Goal: Communication & Community: Share content

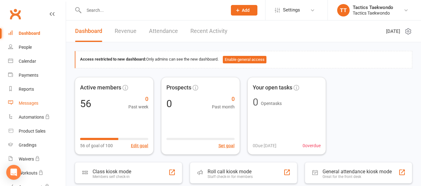
click at [32, 104] on div "Messages" at bounding box center [29, 103] width 20 height 5
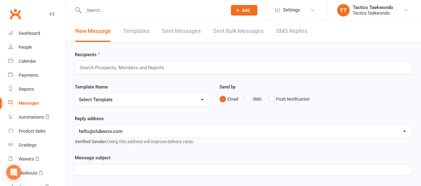
click at [108, 66] on input "text" at bounding box center [124, 68] width 91 height 8
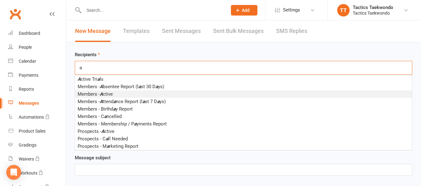
type input "a"
click at [100, 95] on span "Members - A ctive" at bounding box center [95, 95] width 35 height 6
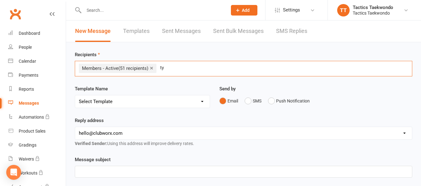
click at [168, 70] on input "ty" at bounding box center [169, 68] width 21 height 8
type input "t"
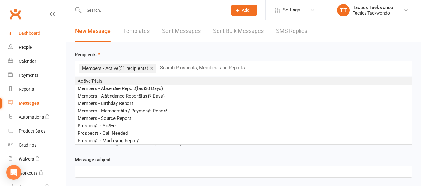
click at [35, 33] on div "Dashboard" at bounding box center [29, 33] width 21 height 5
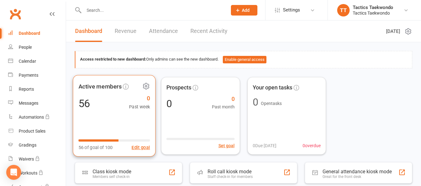
scroll to position [31, 0]
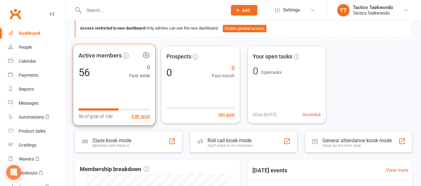
click at [87, 73] on div "56" at bounding box center [84, 72] width 12 height 11
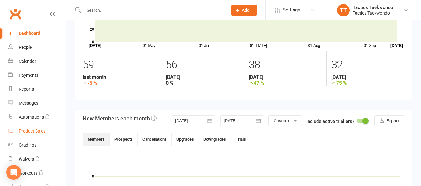
scroll to position [62, 0]
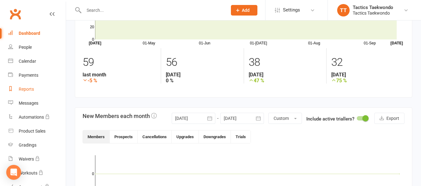
click at [25, 89] on div "Reports" at bounding box center [26, 89] width 15 height 5
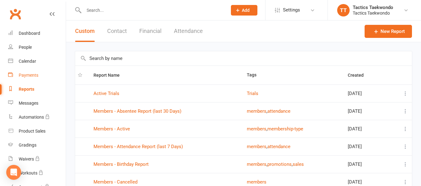
click at [26, 77] on div "Payments" at bounding box center [29, 75] width 20 height 5
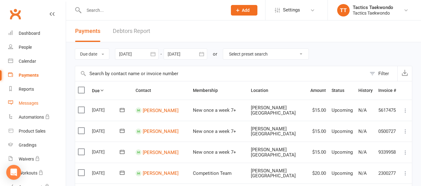
click at [33, 104] on div "Messages" at bounding box center [29, 103] width 20 height 5
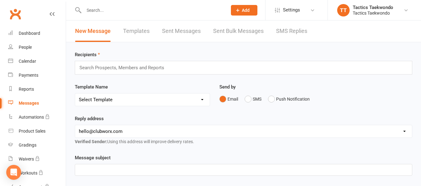
click at [104, 69] on input "text" at bounding box center [124, 68] width 91 height 8
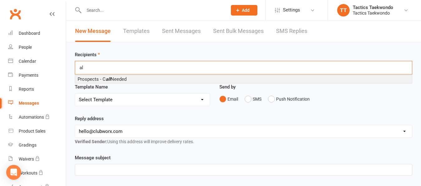
type input "a"
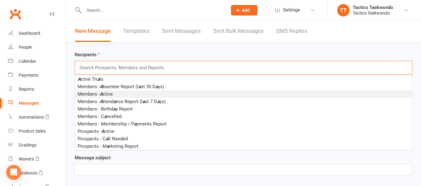
click at [101, 93] on em "A" at bounding box center [101, 95] width 3 height 6
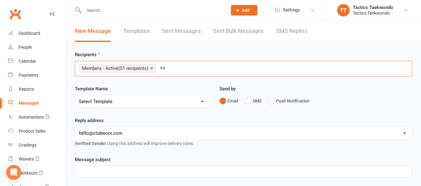
type input "s"
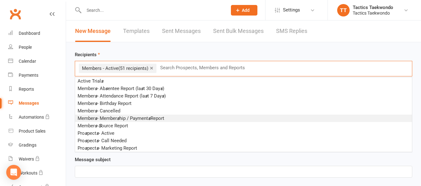
click at [111, 117] on span "Member s - Member s hip / Payment s Report" at bounding box center [121, 119] width 87 height 6
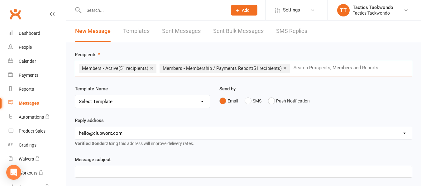
click at [286, 68] on link "×" at bounding box center [284, 68] width 3 height 10
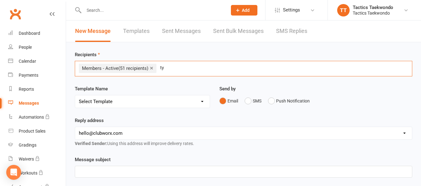
type input "t"
click at [144, 139] on select "[EMAIL_ADDRESS][DOMAIN_NAME] [PERSON_NAME][EMAIL_ADDRESS][DOMAIN_NAME]" at bounding box center [243, 133] width 336 height 12
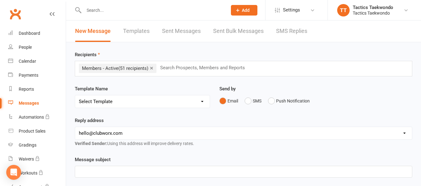
select select "1"
click at [75, 127] on select "[EMAIL_ADDRESS][DOMAIN_NAME] [PERSON_NAME][EMAIL_ADDRESS][DOMAIN_NAME]" at bounding box center [243, 133] width 336 height 12
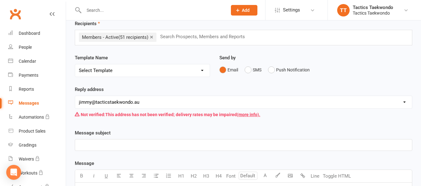
scroll to position [62, 0]
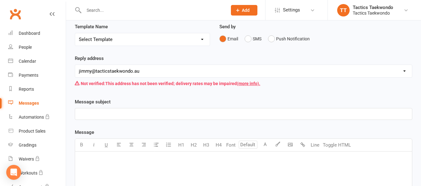
click at [99, 112] on p "﻿" at bounding box center [243, 113] width 329 height 7
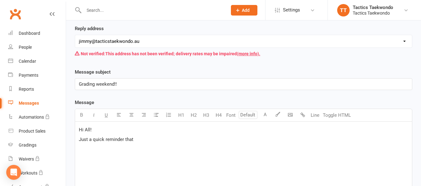
scroll to position [93, 0]
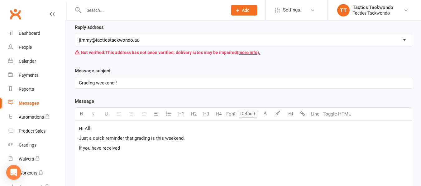
click at [91, 148] on span "If you have received" at bounding box center [99, 149] width 41 height 6
click at [148, 150] on p "If you or your child have received" at bounding box center [243, 148] width 329 height 7
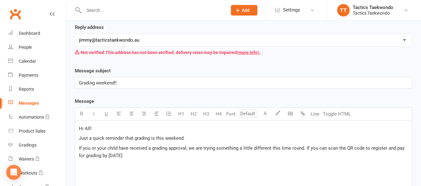
click at [141, 160] on div "Hi All! Just a quick reminder that grading is this weekend. If you or your chil…" at bounding box center [243, 167] width 336 height 93
click at [100, 156] on span "If you or your child have received a grading approval, we are trying something …" at bounding box center [242, 152] width 327 height 13
click at [101, 157] on span "If you or your child have received a grading approval, we are trying something …" at bounding box center [242, 152] width 327 height 13
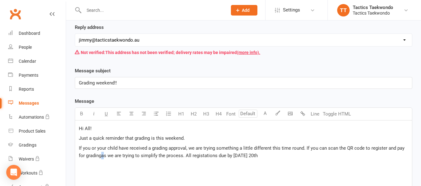
click at [103, 156] on span "If you or your child have received a grading approval, we are trying something …" at bounding box center [242, 152] width 327 height 13
click at [265, 156] on p "If you or your child have received a grading approval, we are trying something …" at bounding box center [243, 152] width 329 height 15
click at [103, 157] on span "If you or your child have received a grading approval, we are trying something …" at bounding box center [242, 152] width 327 height 13
click at [107, 155] on span "If you or your child have received a grading approval, we are trying something …" at bounding box center [242, 152] width 327 height 13
click at [266, 157] on p "If you or your child have received a grading approval, we are trying something …" at bounding box center [243, 152] width 329 height 15
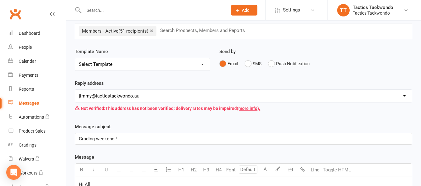
scroll to position [156, 0]
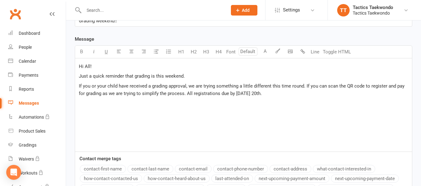
click at [104, 64] on p "Hi All!" at bounding box center [243, 66] width 329 height 7
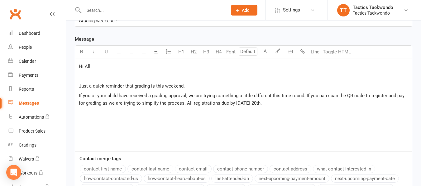
click at [188, 85] on p "Just a quick reminder that grading is this weekend." at bounding box center [243, 85] width 329 height 7
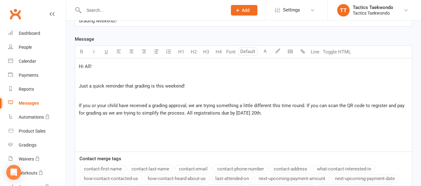
click at [84, 125] on p "﻿" at bounding box center [243, 122] width 329 height 7
click at [101, 114] on span "If you or your child have received a grading approval, we are trying something …" at bounding box center [242, 109] width 327 height 13
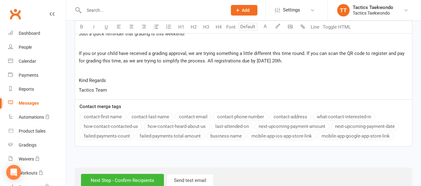
scroll to position [218, 0]
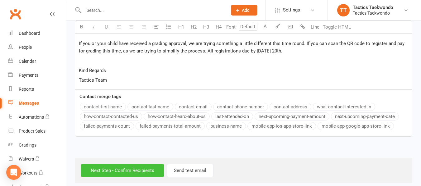
click at [133, 172] on input "Next Step - Confirm Recipients" at bounding box center [122, 170] width 83 height 13
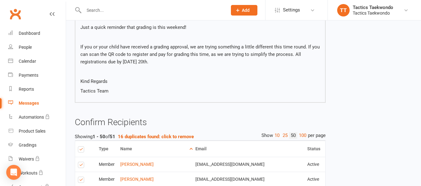
scroll to position [125, 0]
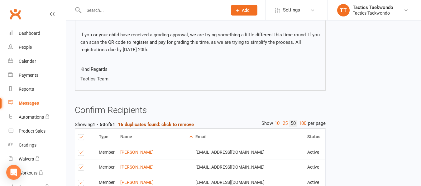
click at [163, 125] on strong "16 duplicates found: click to remove" at bounding box center [156, 125] width 76 height 6
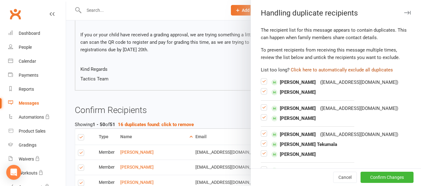
click at [329, 70] on button "Click here to automatically exclude all duplicates" at bounding box center [341, 69] width 102 height 7
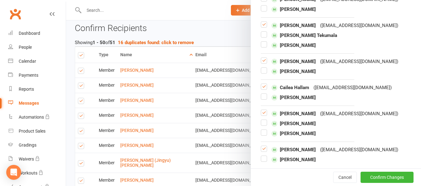
scroll to position [218, 0]
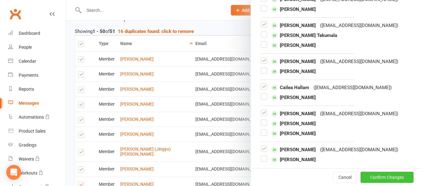
click at [371, 176] on button "Confirm Changes" at bounding box center [386, 177] width 53 height 11
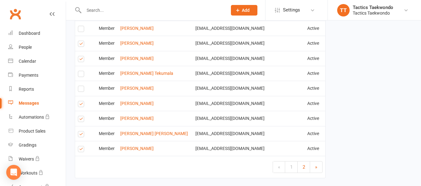
scroll to position [898, 0]
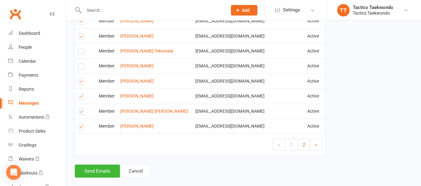
click at [83, 113] on label at bounding box center [82, 113] width 8 height 0
click at [82, 109] on input "checkbox" at bounding box center [80, 109] width 4 height 0
click at [82, 128] on label at bounding box center [82, 128] width 8 height 0
click at [82, 124] on input "checkbox" at bounding box center [80, 124] width 4 height 0
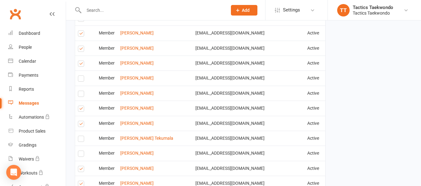
scroll to position [805, 0]
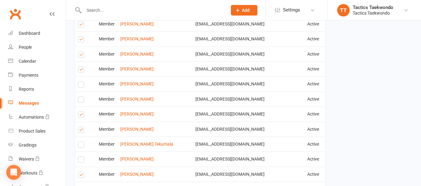
click at [81, 131] on label at bounding box center [82, 131] width 8 height 0
click at [81, 127] on input "checkbox" at bounding box center [80, 127] width 4 height 0
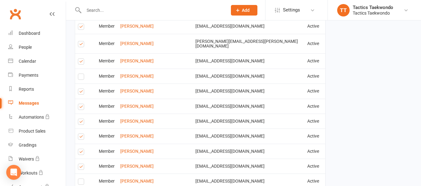
scroll to position [680, 0]
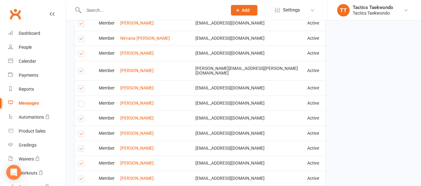
click at [83, 105] on label at bounding box center [82, 105] width 8 height 0
click at [82, 101] on input "checkbox" at bounding box center [80, 101] width 4 height 0
click at [81, 90] on label at bounding box center [82, 90] width 8 height 0
click at [81, 86] on input "checkbox" at bounding box center [80, 86] width 4 height 0
click at [82, 105] on label at bounding box center [82, 105] width 8 height 0
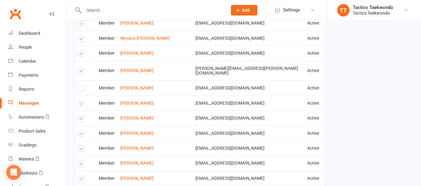
click at [82, 101] on input "checkbox" at bounding box center [80, 101] width 4 height 0
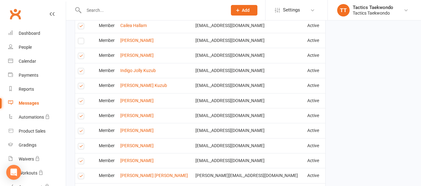
scroll to position [431, 0]
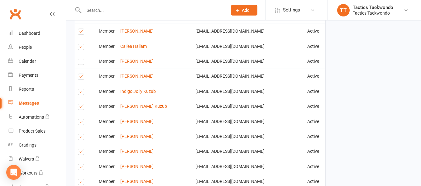
click at [82, 78] on label at bounding box center [82, 78] width 8 height 0
click at [82, 74] on input "checkbox" at bounding box center [80, 74] width 4 height 0
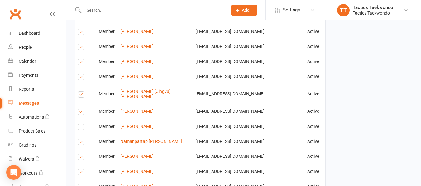
scroll to position [245, 0]
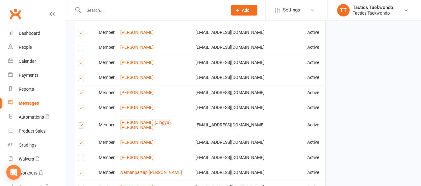
click at [81, 94] on label at bounding box center [82, 94] width 8 height 0
click at [81, 91] on input "checkbox" at bounding box center [80, 91] width 4 height 0
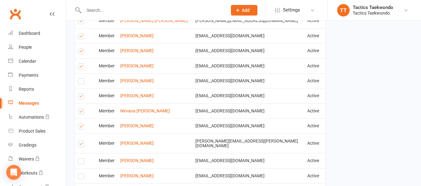
scroll to position [618, 0]
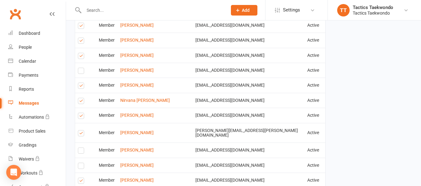
click at [82, 117] on label at bounding box center [82, 117] width 8 height 0
click at [82, 113] on input "checkbox" at bounding box center [80, 113] width 4 height 0
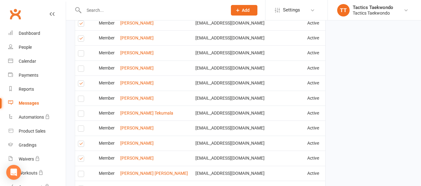
scroll to position [867, 0]
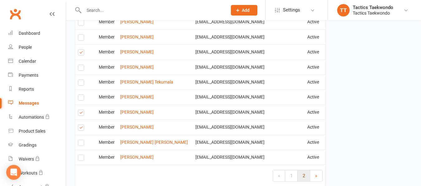
click at [304, 171] on link "2" at bounding box center [303, 176] width 12 height 11
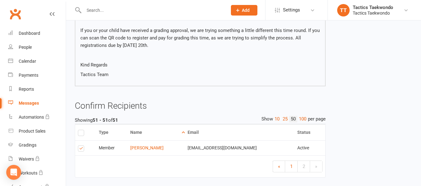
click at [304, 167] on span "2" at bounding box center [303, 167] width 2 height 6
click at [293, 168] on link "1" at bounding box center [291, 166] width 12 height 11
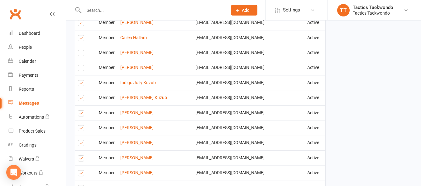
scroll to position [471, 0]
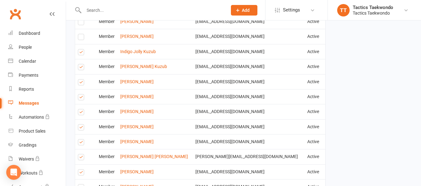
click at [82, 83] on label at bounding box center [82, 83] width 8 height 0
click at [82, 80] on input "checkbox" at bounding box center [80, 80] width 4 height 0
click at [80, 98] on label at bounding box center [82, 98] width 8 height 0
click at [80, 95] on input "checkbox" at bounding box center [80, 95] width 4 height 0
click at [81, 113] on label at bounding box center [82, 113] width 8 height 0
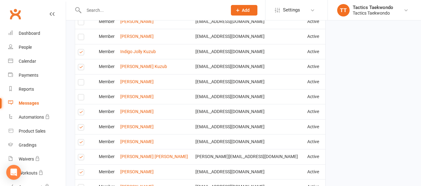
click at [81, 110] on input "checkbox" at bounding box center [80, 110] width 4 height 0
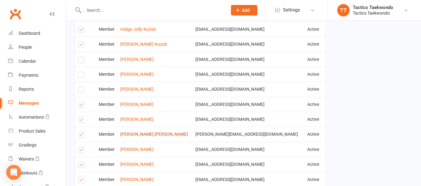
scroll to position [525, 0]
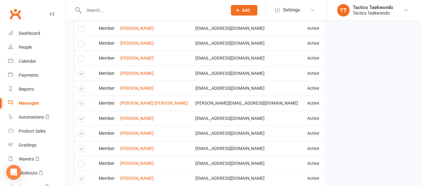
click at [81, 90] on label at bounding box center [82, 90] width 8 height 0
click at [81, 86] on input "checkbox" at bounding box center [80, 86] width 4 height 0
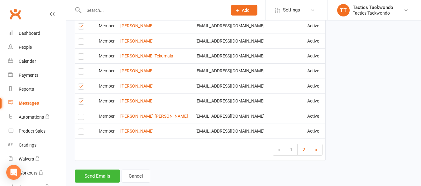
scroll to position [898, 0]
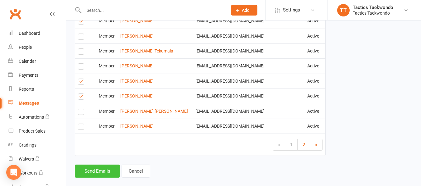
click at [108, 165] on button "Send Emails" at bounding box center [97, 171] width 45 height 13
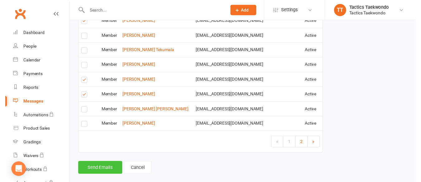
scroll to position [896, 0]
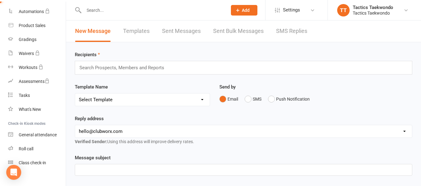
scroll to position [113, 0]
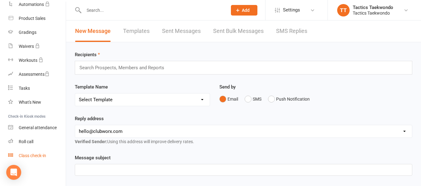
click at [34, 157] on div "Class check-in" at bounding box center [32, 155] width 27 height 5
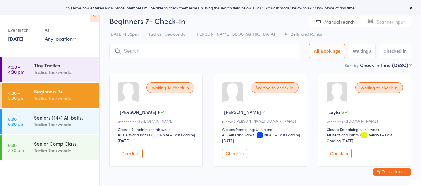
click at [130, 154] on button "Check in" at bounding box center [130, 154] width 25 height 10
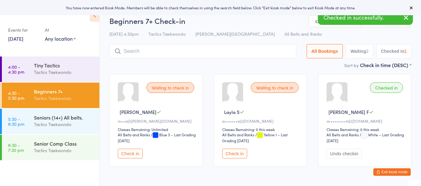
click at [130, 154] on button "Check in" at bounding box center [130, 154] width 25 height 10
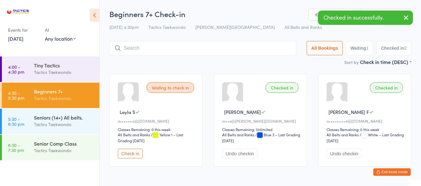
click at [130, 153] on button "Check in" at bounding box center [130, 154] width 25 height 10
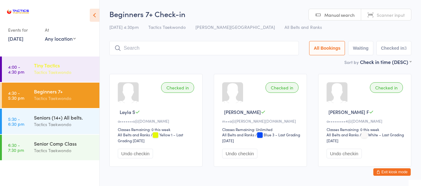
click at [68, 72] on div "Tactics Taekwondo" at bounding box center [64, 72] width 60 height 7
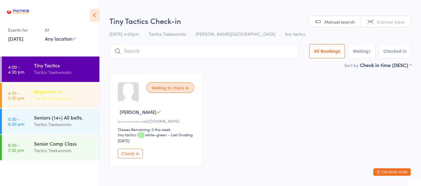
click at [61, 89] on div "Beginners 7+" at bounding box center [64, 91] width 60 height 7
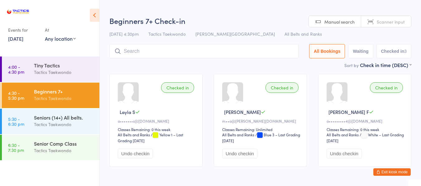
scroll to position [23, 0]
